Goal: Information Seeking & Learning: Compare options

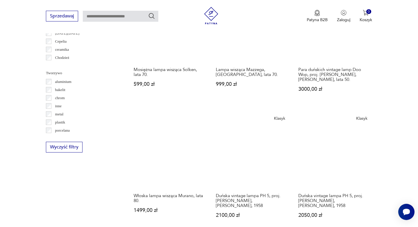
scroll to position [511, 0]
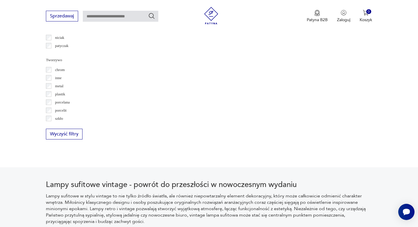
scroll to position [523, 0]
click at [56, 136] on button "Wyczyść filtry" at bounding box center [64, 133] width 37 height 11
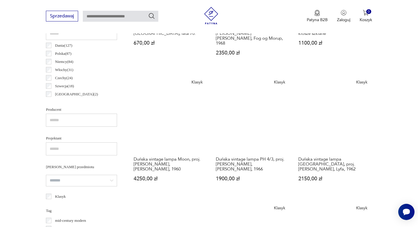
scroll to position [299, 0]
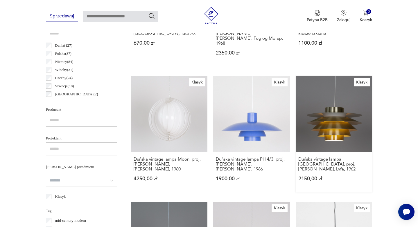
click at [296, 101] on link "Klasyk Duńska vintage lampa [GEOGRAPHIC_DATA], proj. [PERSON_NAME], Lyfa, 1962 …" at bounding box center [334, 134] width 76 height 117
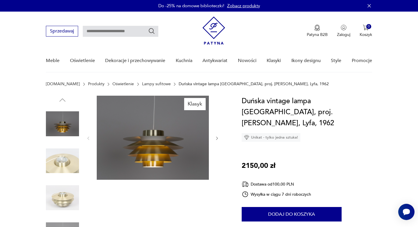
click at [64, 160] on img at bounding box center [62, 161] width 33 height 33
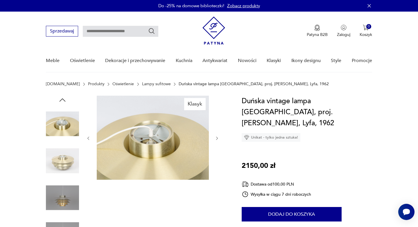
click at [63, 191] on img at bounding box center [62, 198] width 33 height 33
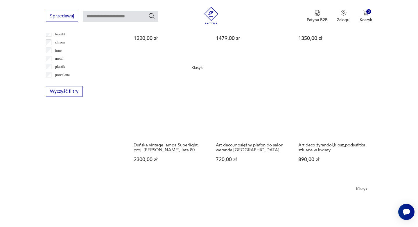
scroll to position [617, 0]
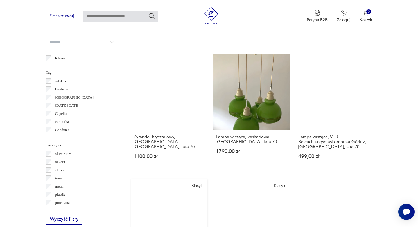
scroll to position [507, 0]
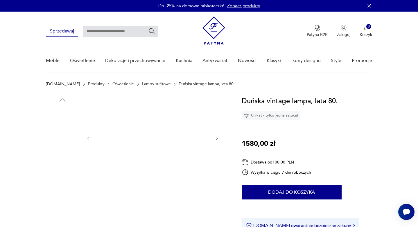
click at [62, 159] on img at bounding box center [62, 161] width 33 height 33
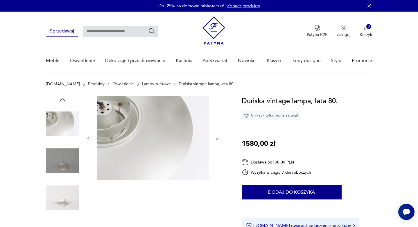
click at [64, 195] on img at bounding box center [62, 198] width 33 height 33
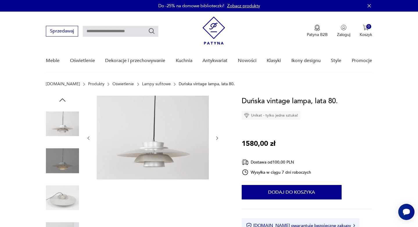
click at [63, 213] on img at bounding box center [62, 198] width 33 height 33
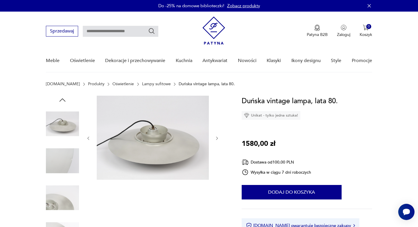
click at [63, 213] on img at bounding box center [62, 198] width 33 height 33
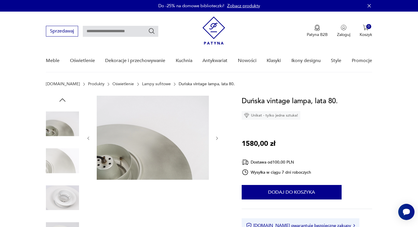
click at [63, 213] on img at bounding box center [62, 198] width 33 height 33
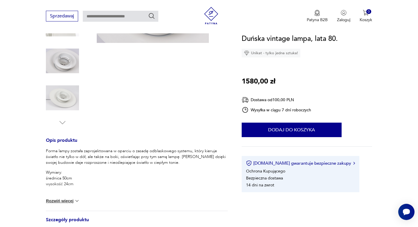
click at [65, 98] on img at bounding box center [62, 98] width 33 height 33
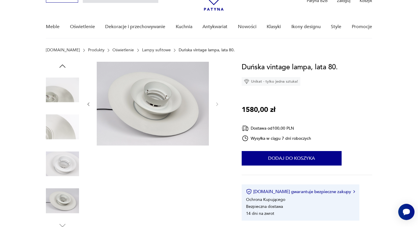
scroll to position [34, 0]
click at [63, 158] on img at bounding box center [62, 163] width 33 height 33
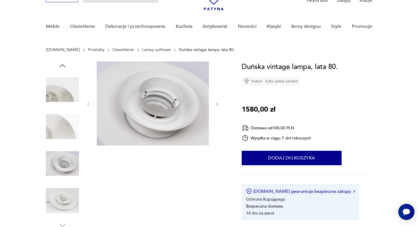
click at [63, 138] on img at bounding box center [62, 126] width 33 height 33
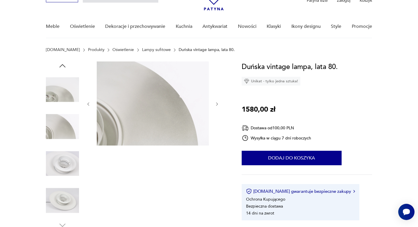
click at [64, 106] on img at bounding box center [62, 89] width 33 height 33
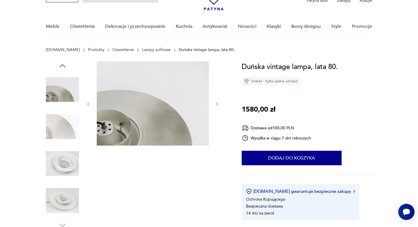
click at [66, 94] on img at bounding box center [62, 89] width 33 height 33
click at [61, 66] on icon "button" at bounding box center [63, 65] width 6 height 3
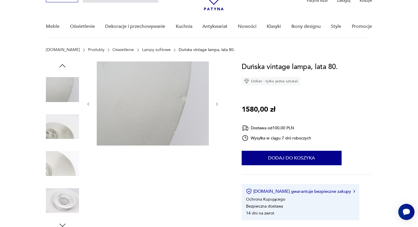
click at [152, 114] on img at bounding box center [153, 104] width 112 height 84
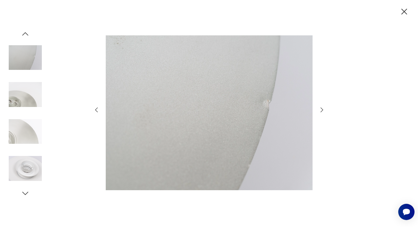
click at [321, 109] on icon "button" at bounding box center [321, 110] width 7 height 7
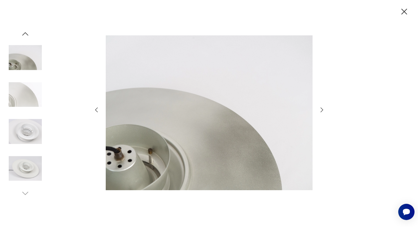
click at [321, 109] on icon "button" at bounding box center [321, 110] width 7 height 7
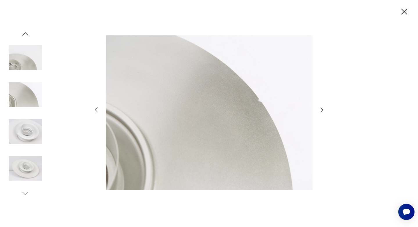
click at [321, 109] on icon "button" at bounding box center [321, 110] width 7 height 7
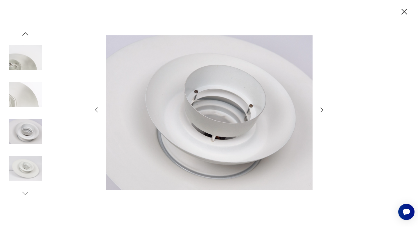
click at [321, 109] on icon "button" at bounding box center [321, 110] width 7 height 7
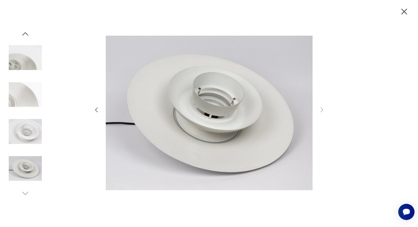
click at [321, 109] on icon "button" at bounding box center [321, 110] width 7 height 7
click at [405, 12] on icon "button" at bounding box center [404, 12] width 10 height 10
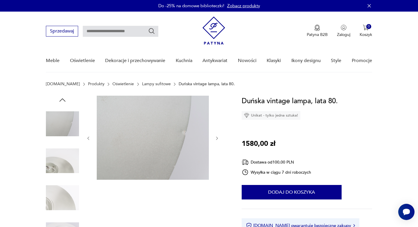
scroll to position [0, 0]
click at [62, 98] on icon "button" at bounding box center [62, 100] width 9 height 9
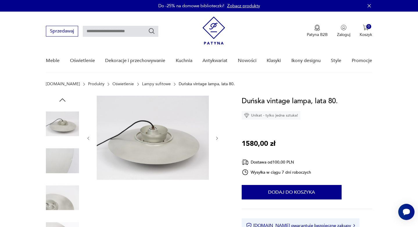
click at [62, 98] on icon "button" at bounding box center [62, 100] width 9 height 9
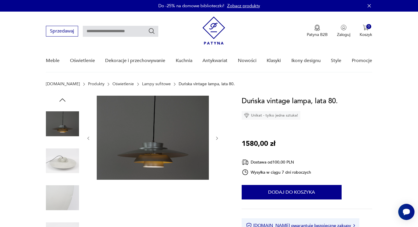
click at [62, 98] on icon "button" at bounding box center [62, 100] width 9 height 9
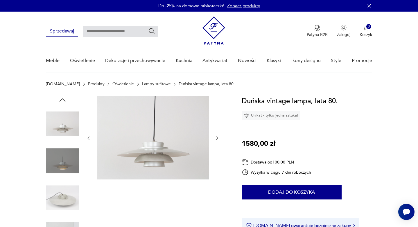
click at [62, 131] on img at bounding box center [62, 123] width 33 height 33
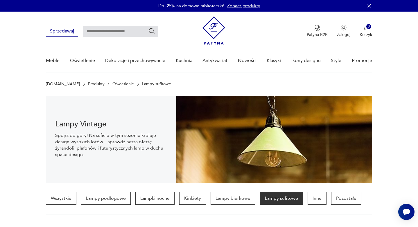
scroll to position [503, 0]
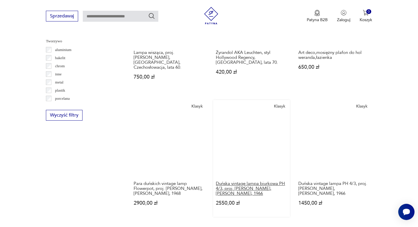
scroll to position [543, 0]
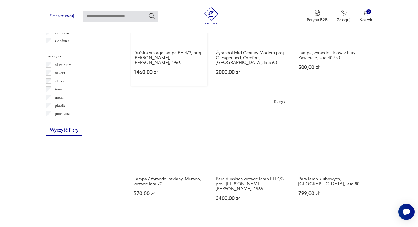
scroll to position [527, 0]
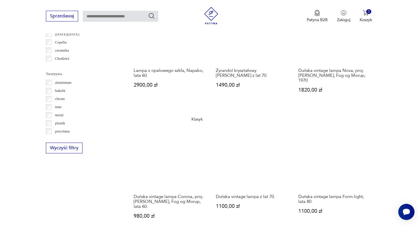
scroll to position [511, 0]
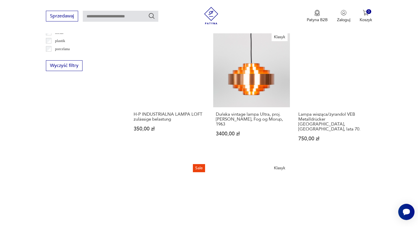
scroll to position [593, 0]
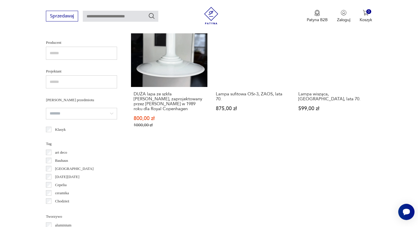
scroll to position [555, 0]
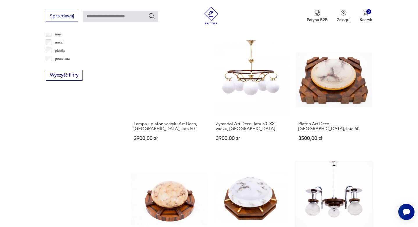
scroll to position [602, 0]
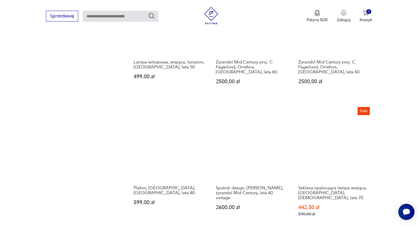
scroll to position [644, 0]
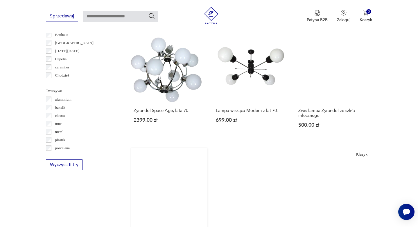
scroll to position [533, 0]
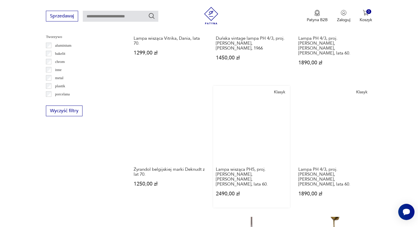
scroll to position [546, 0]
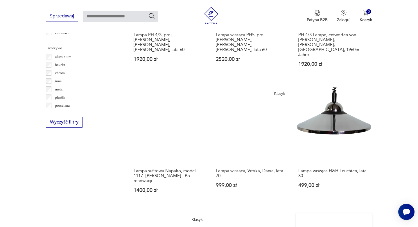
scroll to position [579, 0]
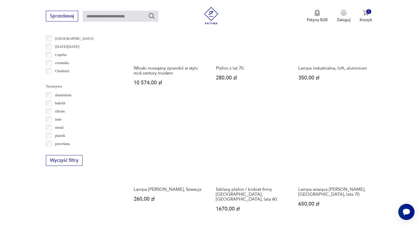
scroll to position [506, 0]
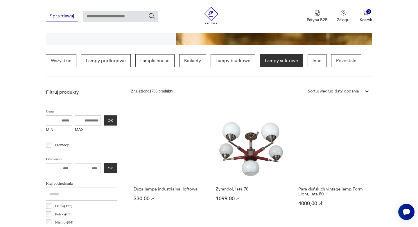
scroll to position [137, 0]
